Goal: Complete application form

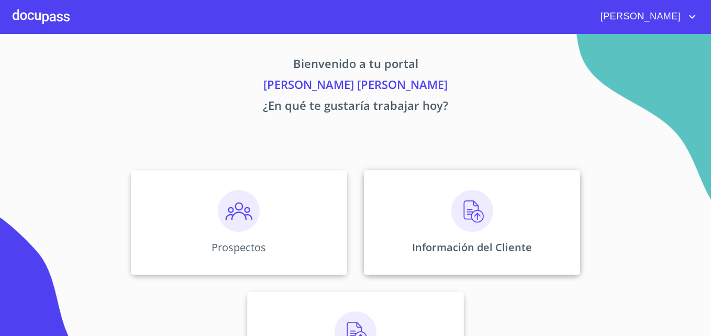
scroll to position [69, 0]
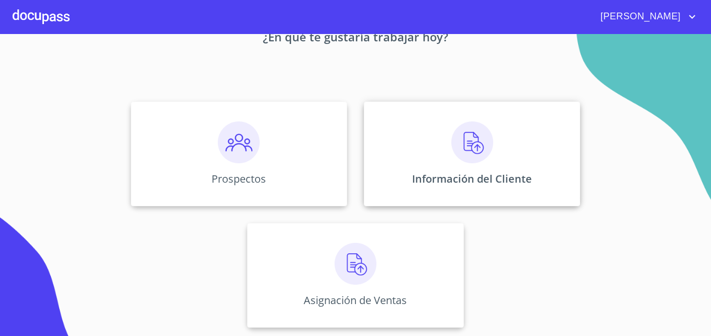
click at [457, 159] on img at bounding box center [472, 143] width 42 height 42
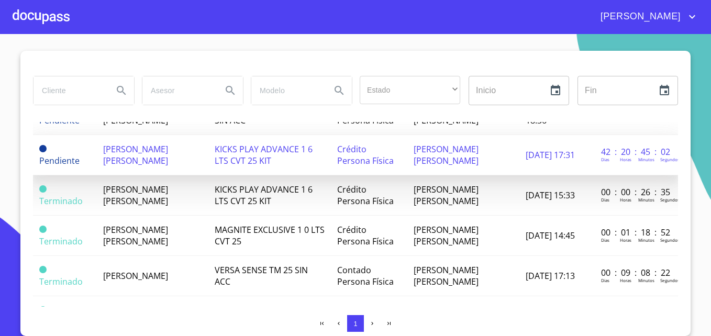
scroll to position [53, 0]
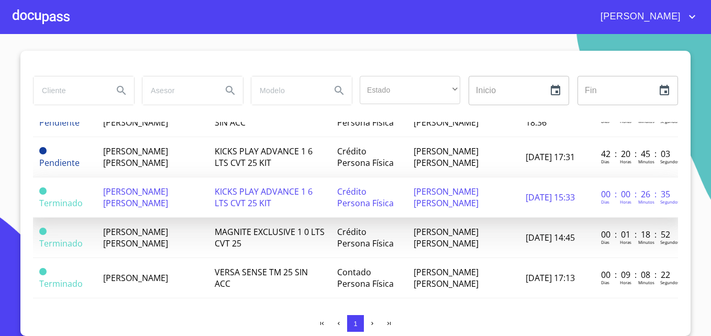
click at [260, 198] on span "KICKS PLAY ADVANCE 1 6 LTS CVT 25 KIT" at bounding box center [264, 197] width 98 height 23
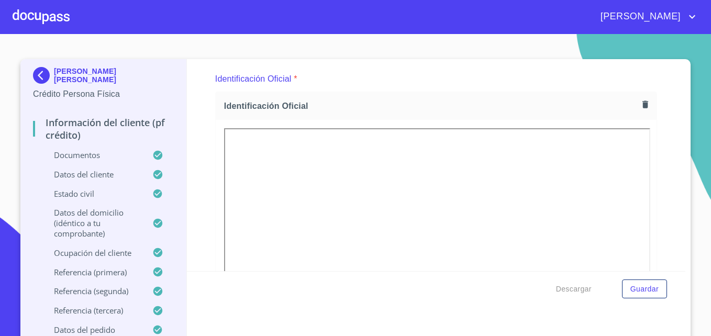
click at [642, 103] on icon "button" at bounding box center [645, 104] width 6 height 7
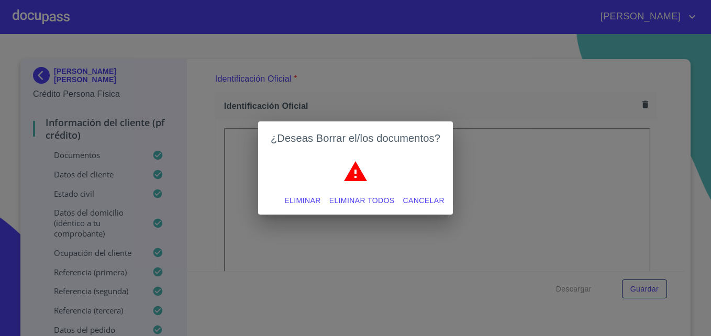
click at [296, 197] on span "Eliminar" at bounding box center [302, 200] width 36 height 13
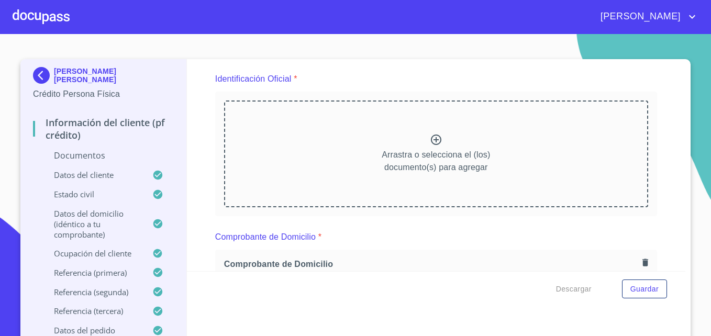
click at [431, 140] on icon at bounding box center [436, 140] width 10 height 10
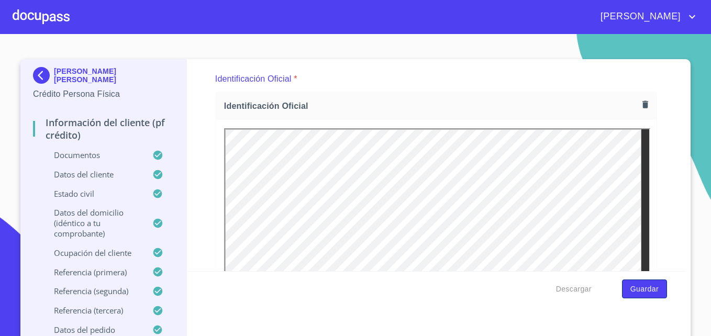
click at [646, 289] on span "Guardar" at bounding box center [645, 289] width 28 height 13
